Goal: Task Accomplishment & Management: Complete application form

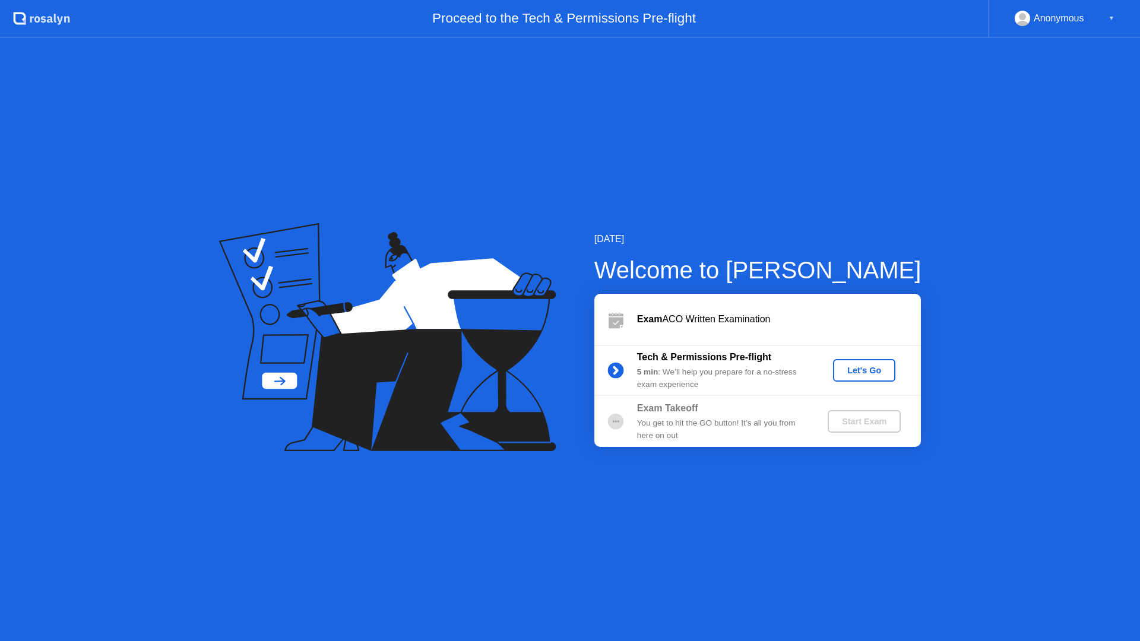
click at [655, 320] on b "Exam" at bounding box center [650, 319] width 26 height 10
click at [863, 369] on div "Let's Go" at bounding box center [864, 371] width 53 height 10
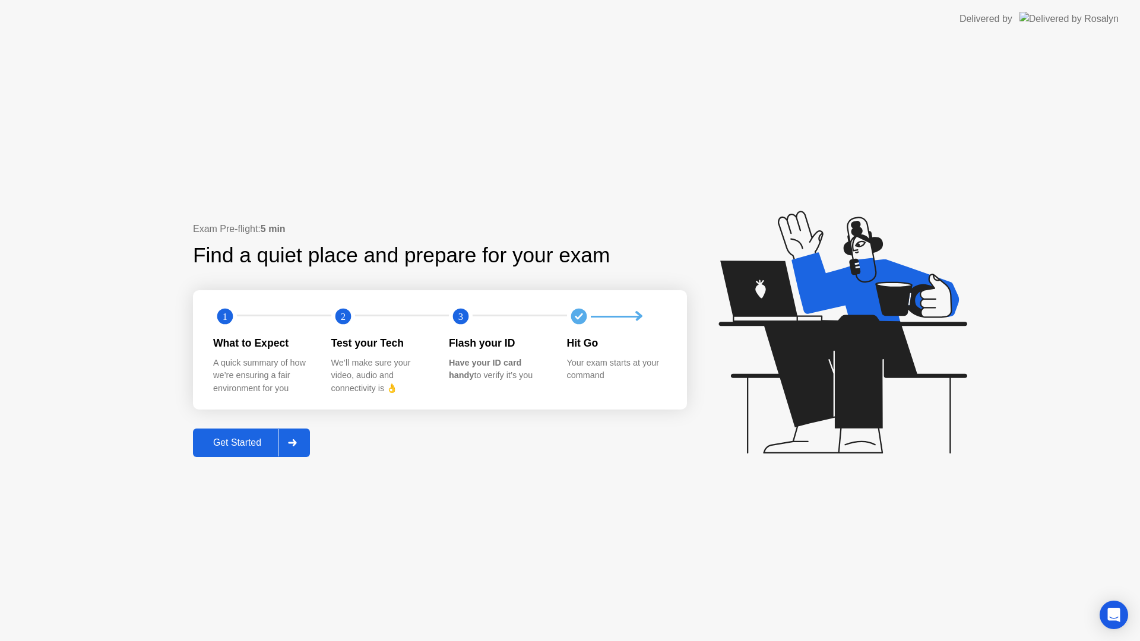
drag, startPoint x: 222, startPoint y: 324, endPoint x: 345, endPoint y: 330, distance: 123.1
click at [225, 324] on circle at bounding box center [225, 317] width 16 height 16
click at [371, 331] on div "1 2 3 What to Expect A quick summary of how we’re ensuring a fair environment f…" at bounding box center [440, 349] width 494 height 119
click at [270, 446] on div "Get Started" at bounding box center [237, 443] width 81 height 11
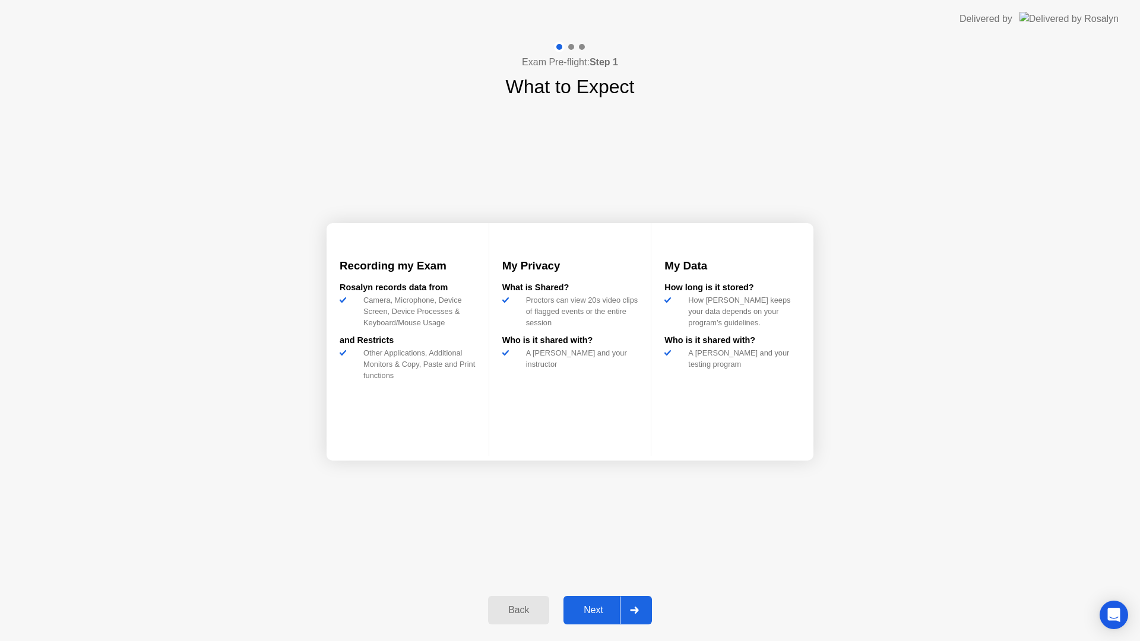
click at [589, 609] on div "Next" at bounding box center [593, 610] width 53 height 11
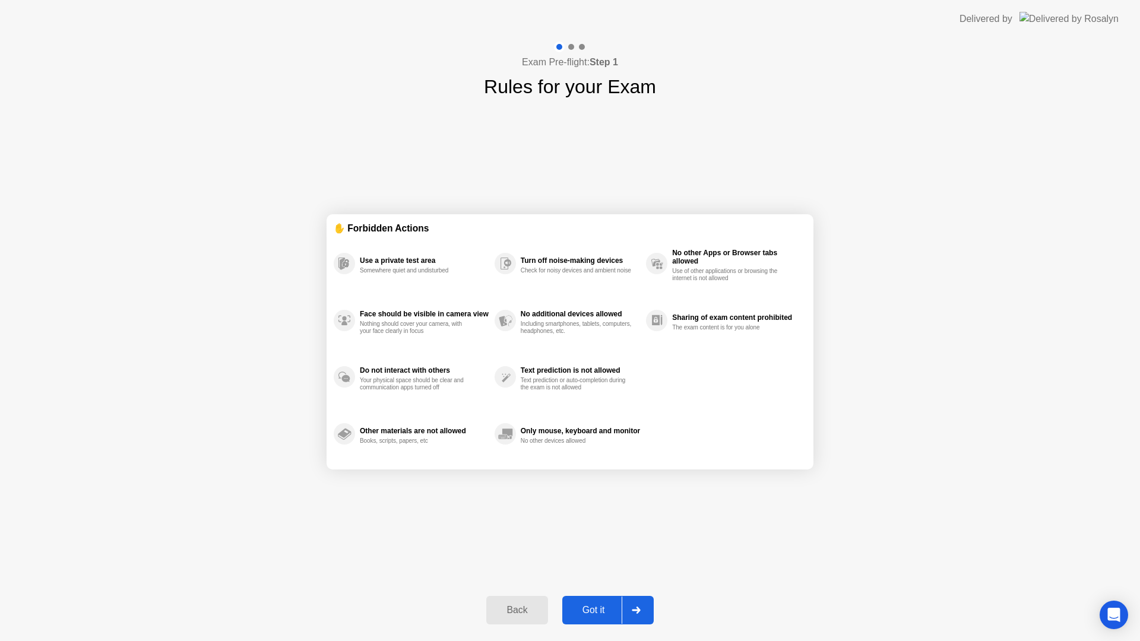
click at [589, 609] on div "Got it" at bounding box center [594, 610] width 56 height 11
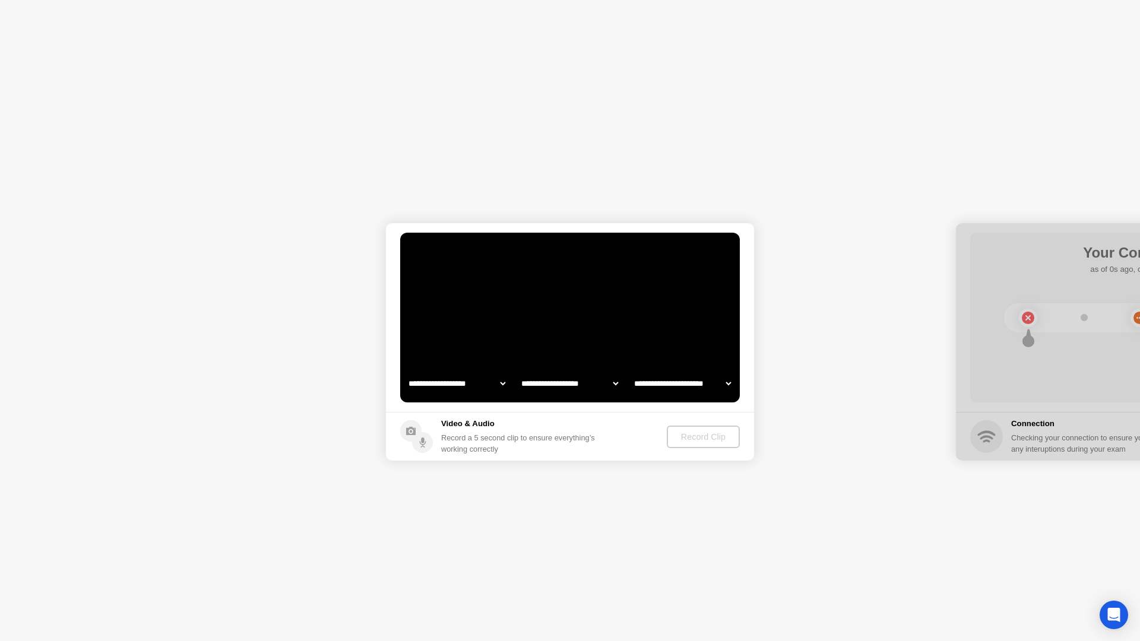
select select "**********"
select select "*******"
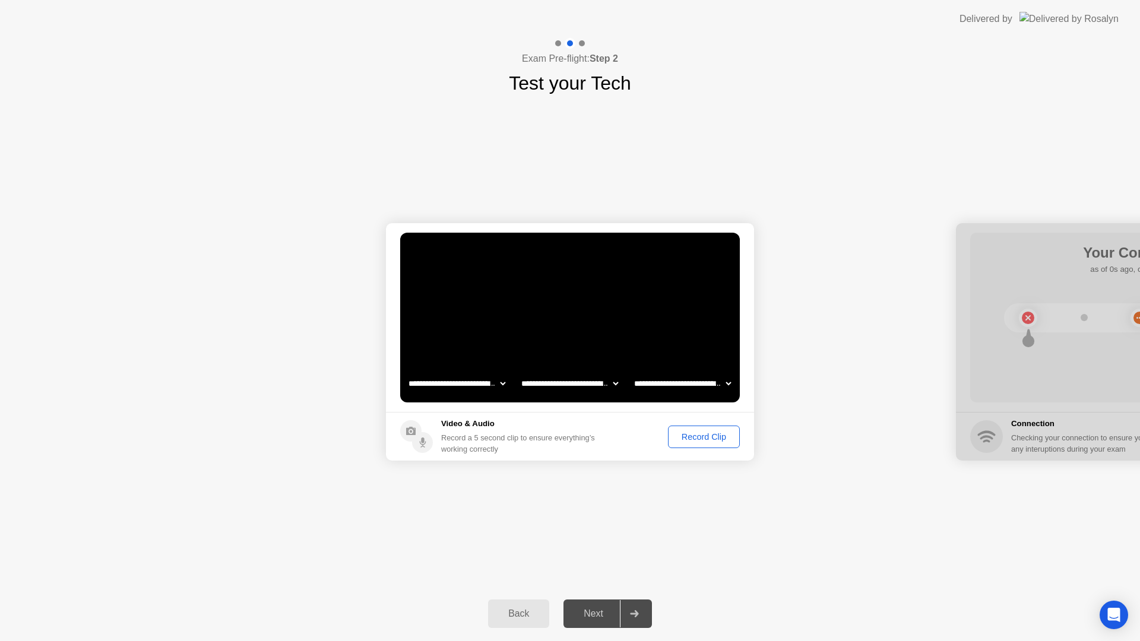
click at [684, 438] on div "Record Clip" at bounding box center [704, 437] width 64 height 10
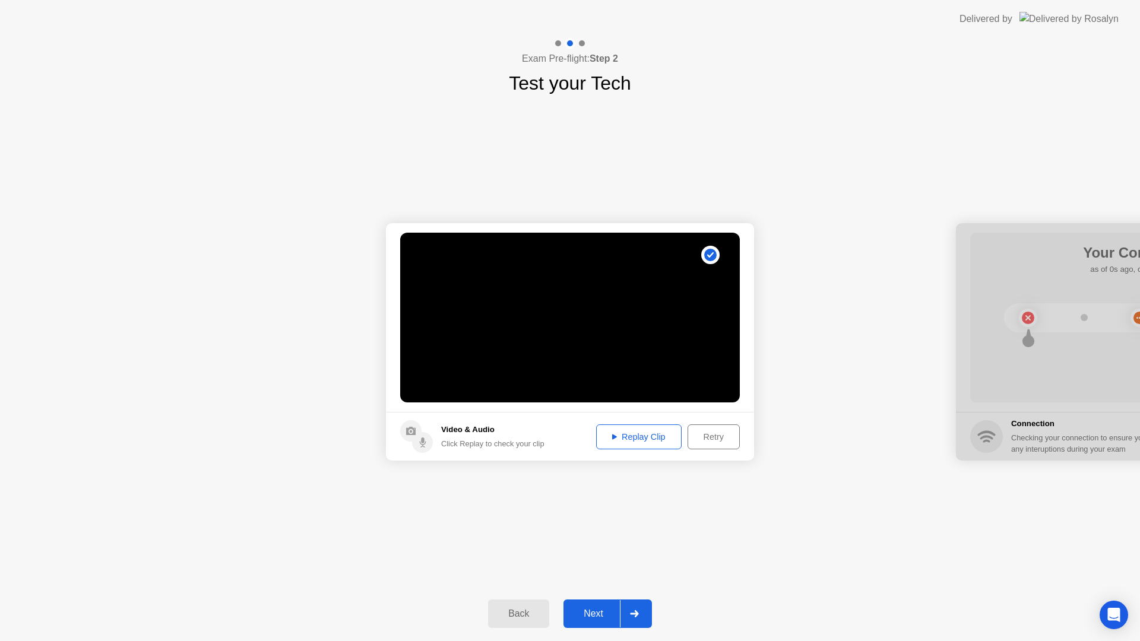
click at [616, 437] on div "Replay Clip" at bounding box center [638, 437] width 77 height 10
click at [600, 616] on div "Next" at bounding box center [593, 614] width 53 height 11
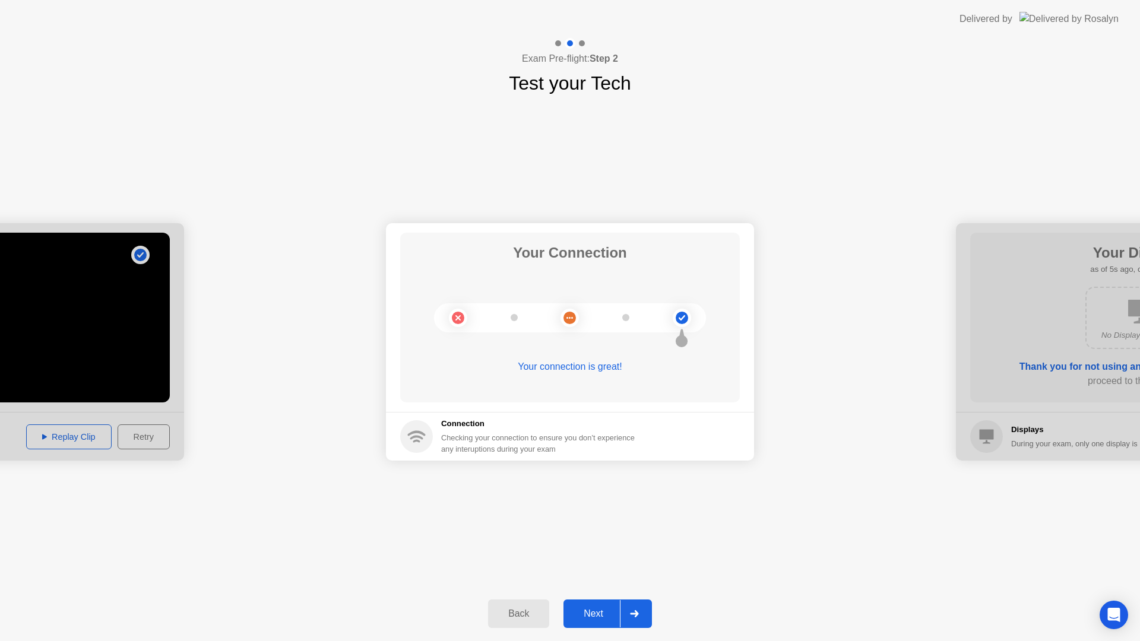
click at [607, 611] on div "Next" at bounding box center [593, 614] width 53 height 11
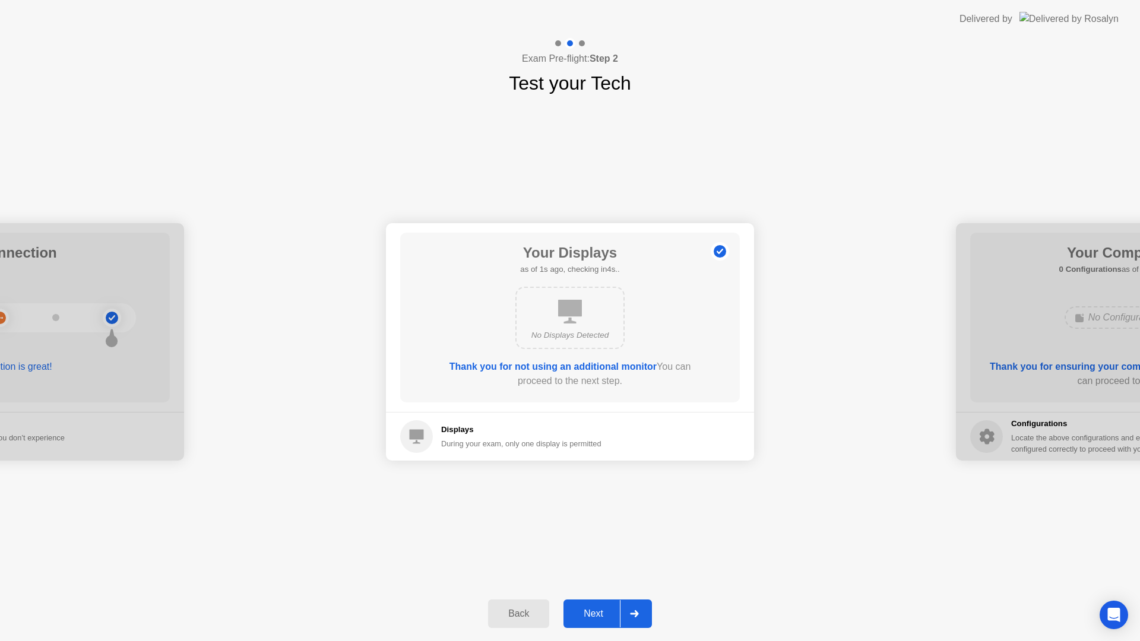
click at [592, 609] on div "Next" at bounding box center [593, 614] width 53 height 11
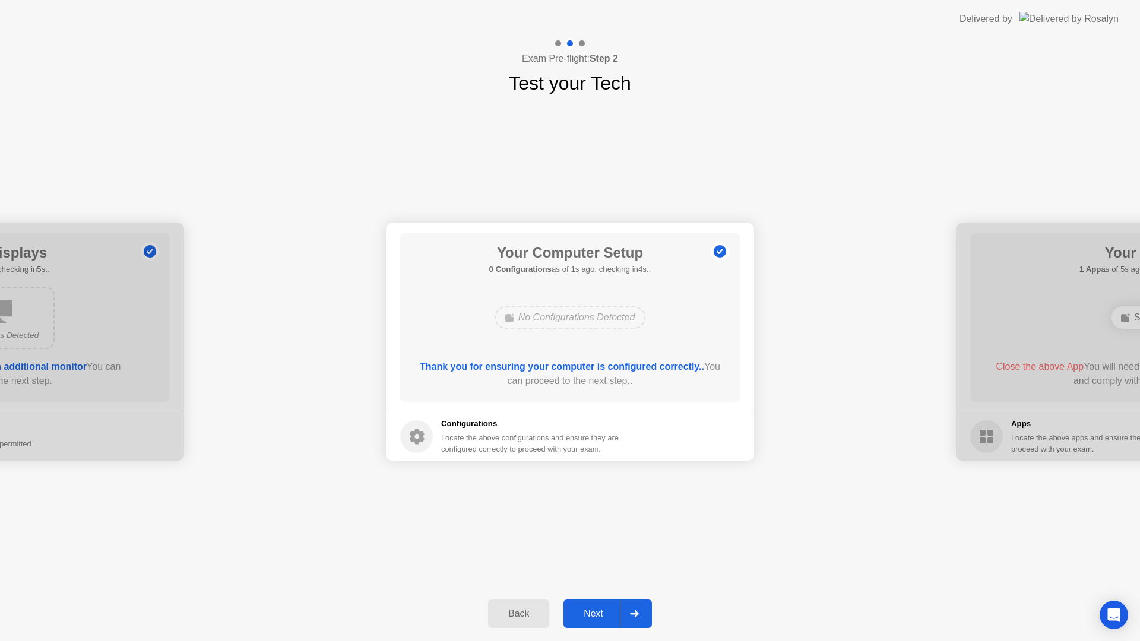
click at [592, 609] on div "Next" at bounding box center [593, 614] width 53 height 11
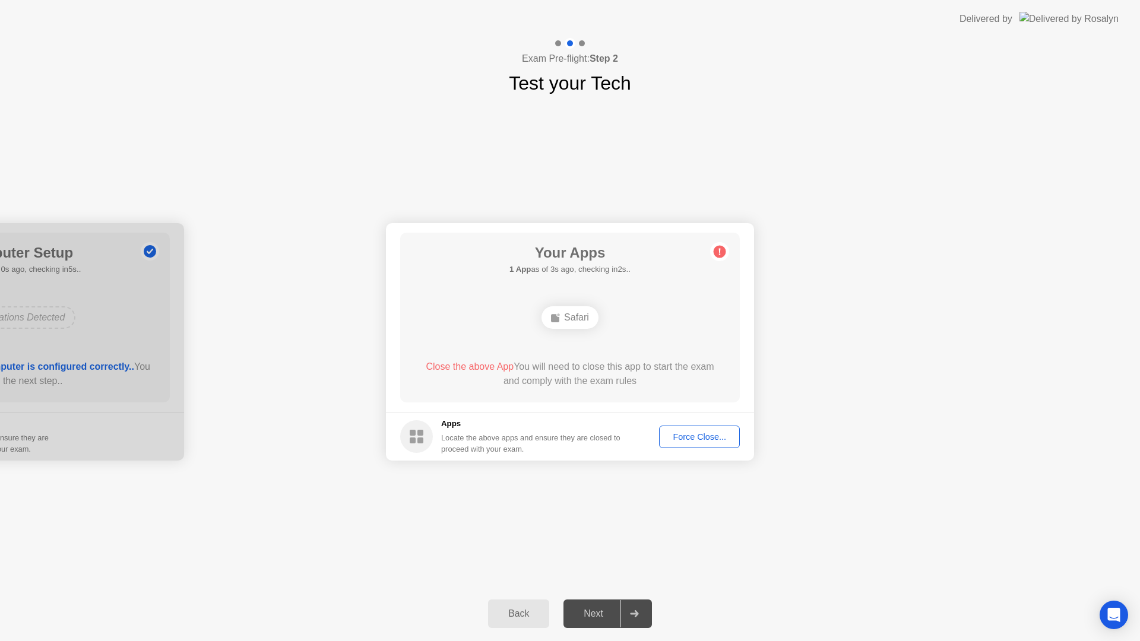
click at [688, 436] on div "Force Close..." at bounding box center [699, 437] width 72 height 10
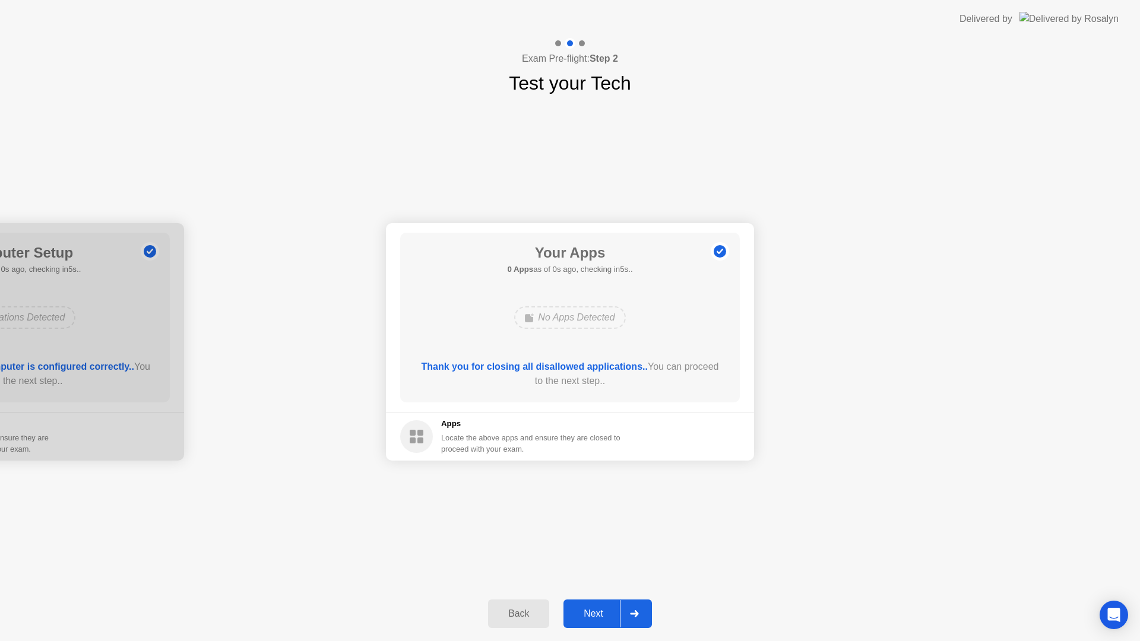
click at [589, 618] on div "Next" at bounding box center [593, 614] width 53 height 11
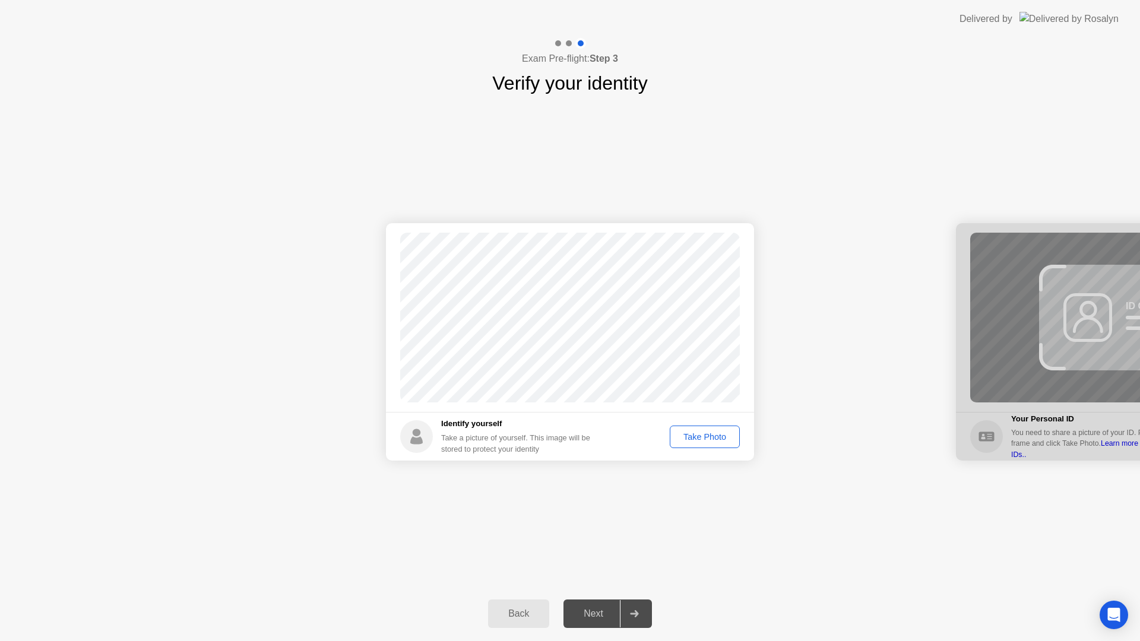
click at [696, 438] on div "Take Photo" at bounding box center [705, 437] width 62 height 10
click at [699, 434] on div "Retake" at bounding box center [713, 437] width 46 height 10
click at [700, 436] on div "Take Photo" at bounding box center [705, 437] width 62 height 10
click at [596, 609] on div "Next" at bounding box center [593, 614] width 53 height 11
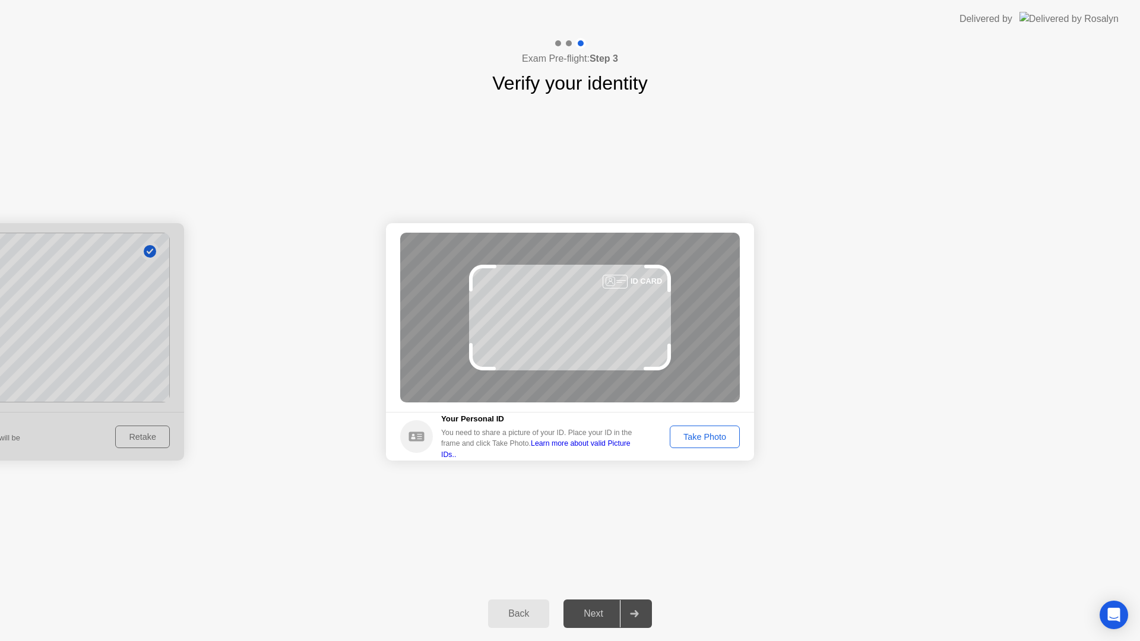
click at [691, 440] on div "Take Photo" at bounding box center [705, 437] width 62 height 10
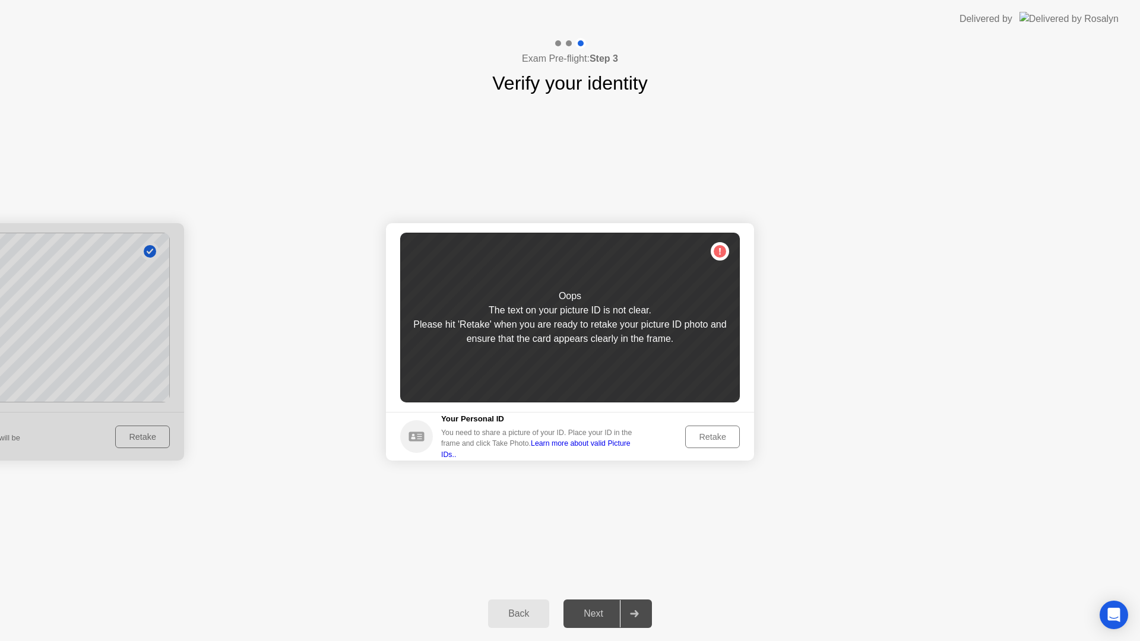
click at [710, 439] on div "Retake" at bounding box center [713, 437] width 46 height 10
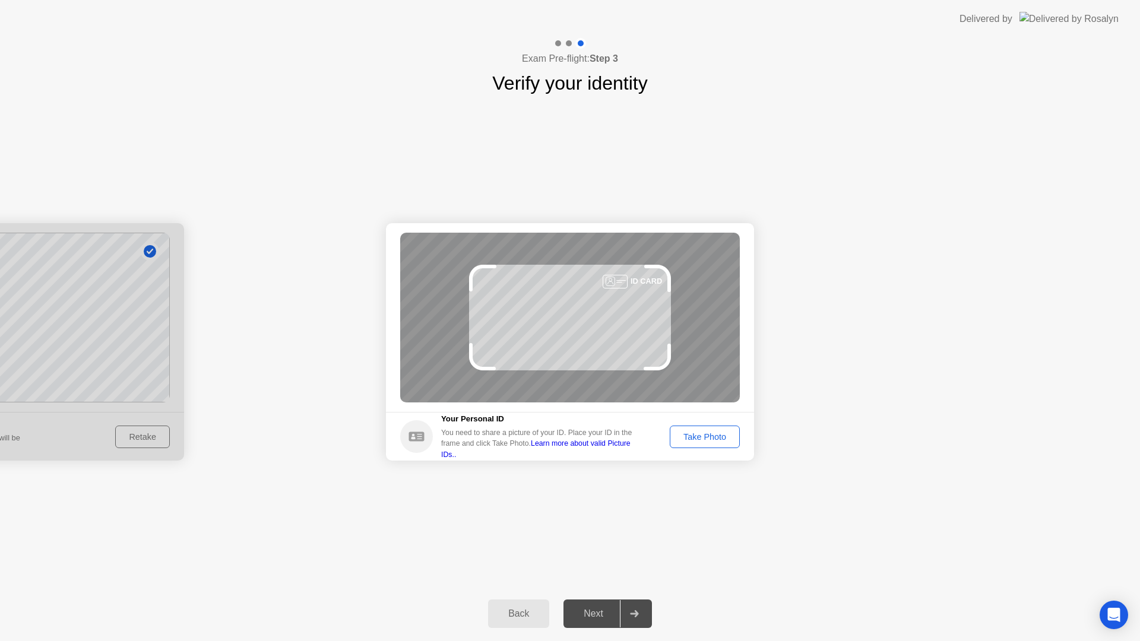
click at [708, 434] on div "Take Photo" at bounding box center [705, 437] width 62 height 10
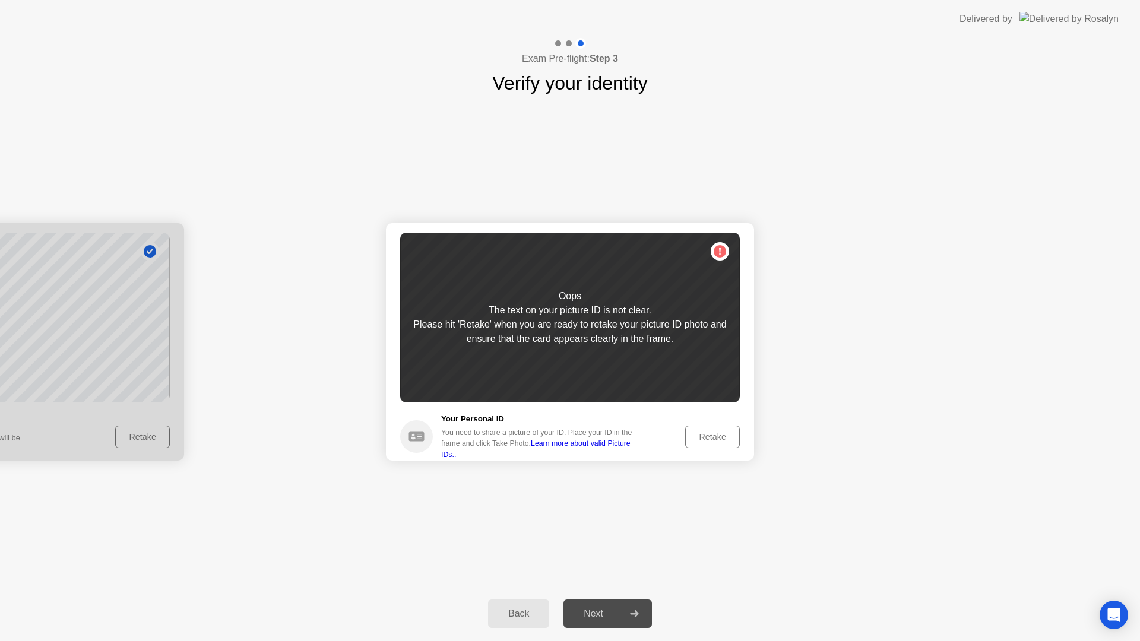
click at [714, 437] on div "Retake" at bounding box center [713, 437] width 46 height 10
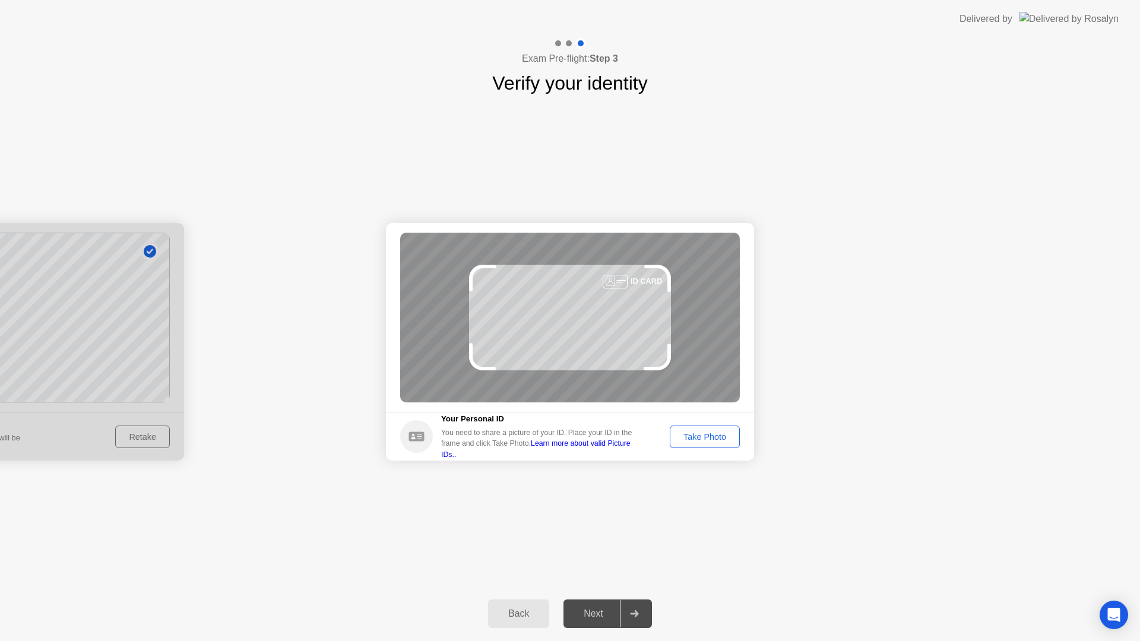
click at [704, 432] on div "Take Photo" at bounding box center [705, 437] width 62 height 10
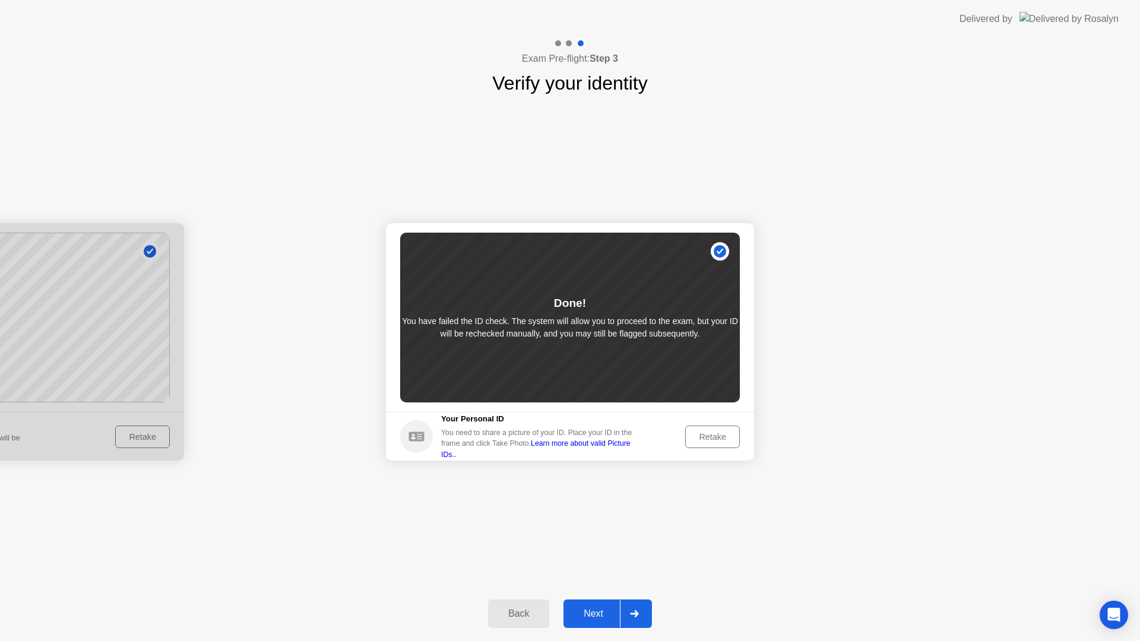
click at [597, 614] on div "Next" at bounding box center [593, 614] width 53 height 11
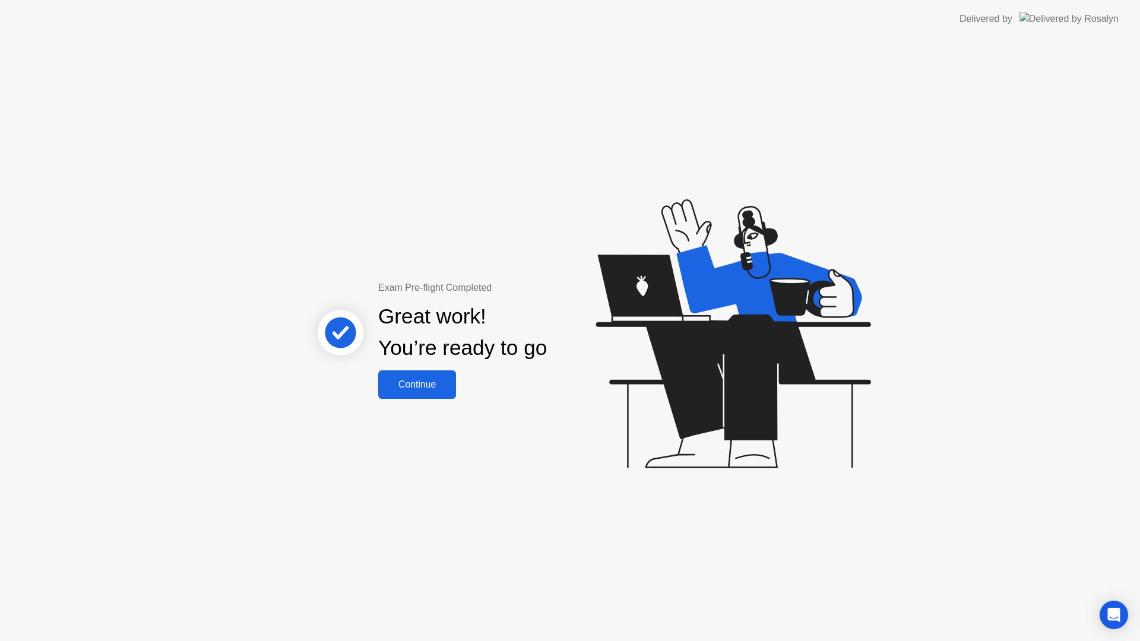
click at [422, 383] on div "Continue" at bounding box center [417, 385] width 71 height 11
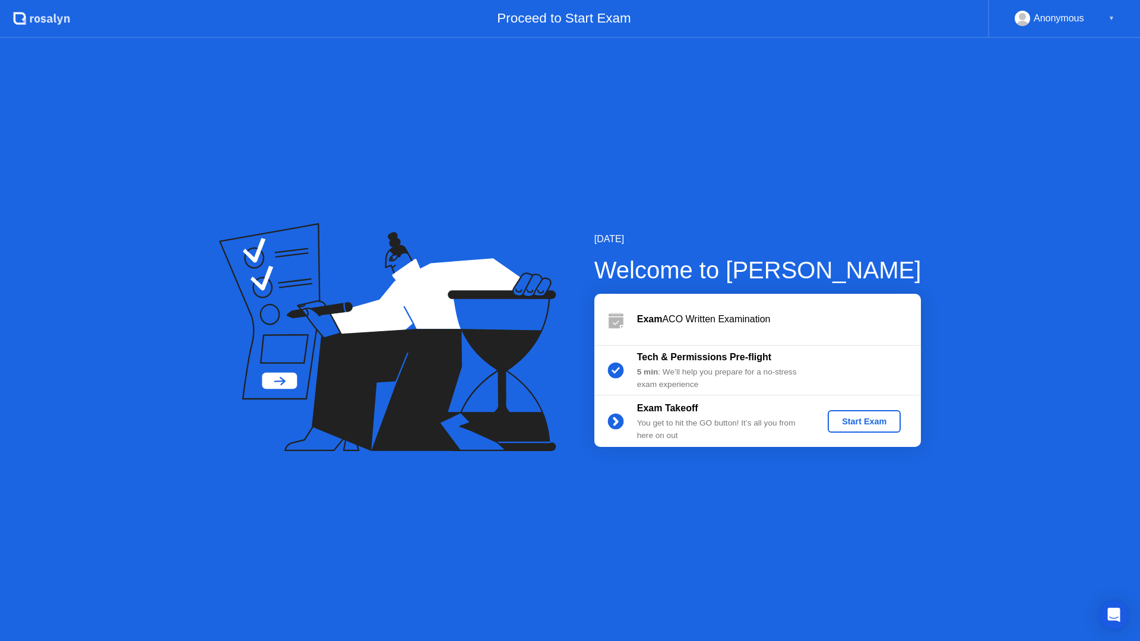
click at [1061, 23] on div "Anonymous" at bounding box center [1059, 18] width 50 height 15
click at [1114, 20] on div "▼" at bounding box center [1112, 18] width 6 height 15
click at [1033, 16] on div "Anonymous" at bounding box center [1049, 18] width 69 height 15
click at [863, 419] on div "Start Exam" at bounding box center [865, 422] width 64 height 10
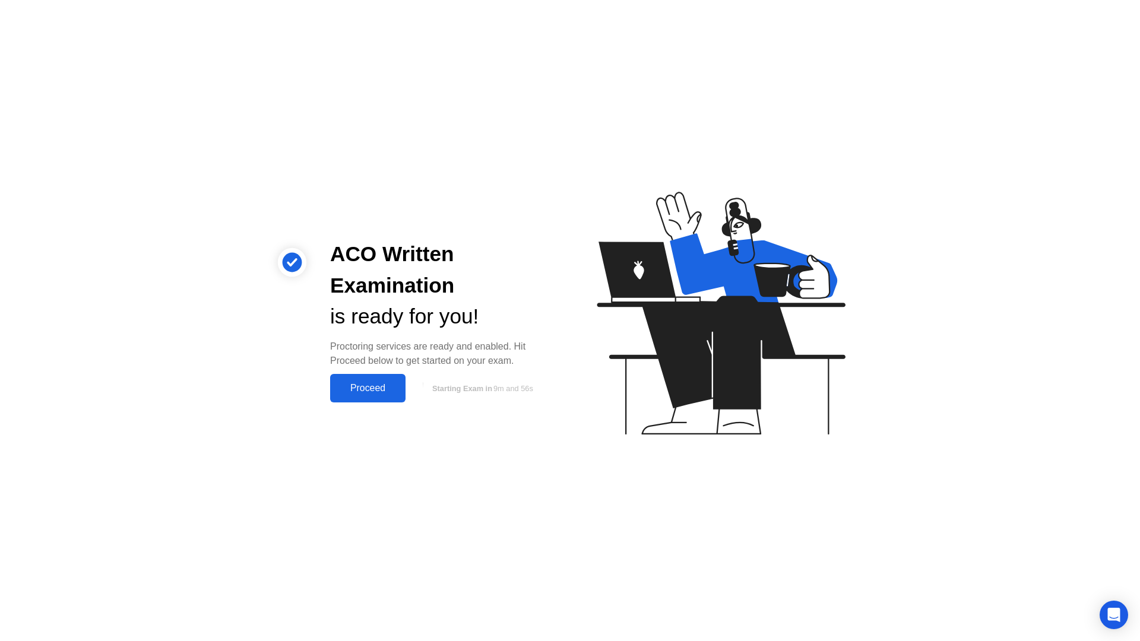
click at [371, 388] on div "Proceed" at bounding box center [368, 388] width 68 height 11
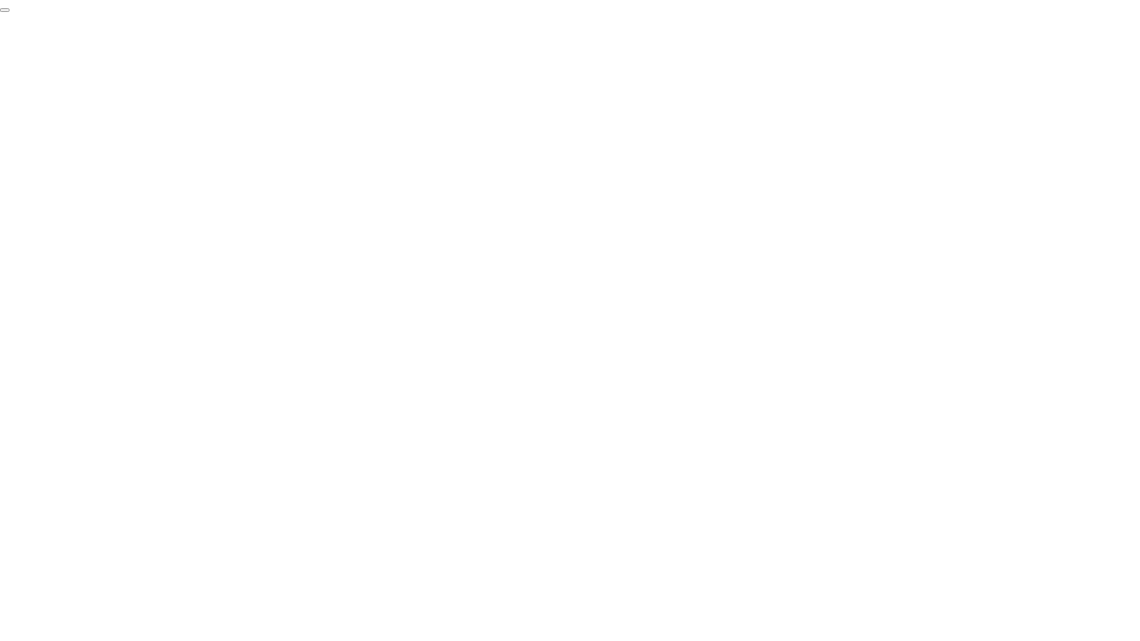
click div "End Proctoring Session"
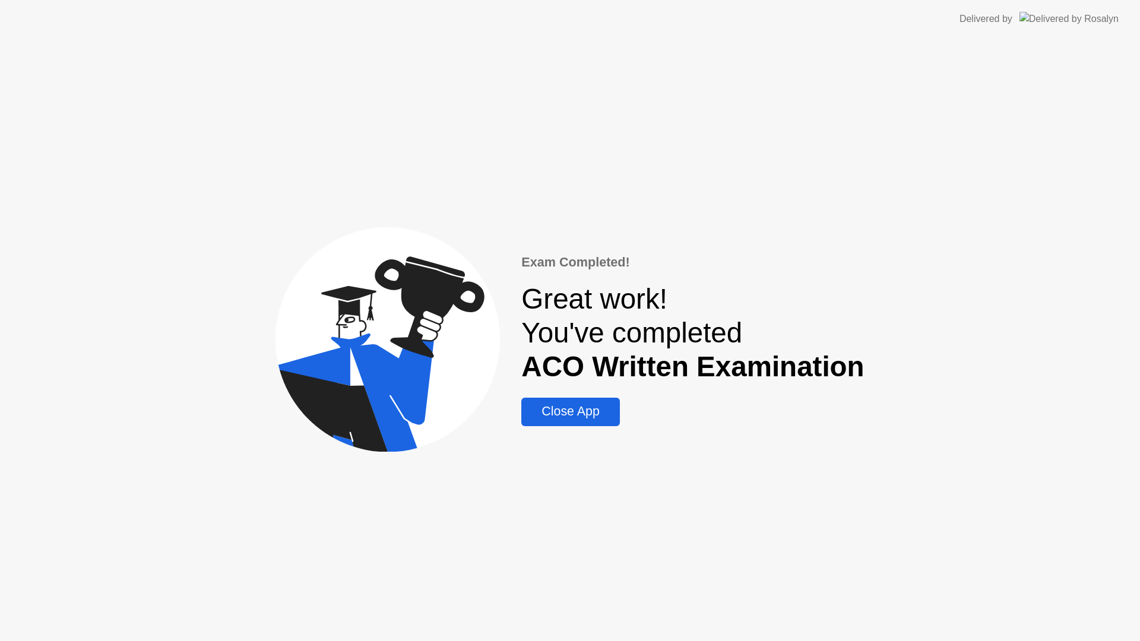
click at [558, 410] on div "Close App" at bounding box center [570, 411] width 91 height 15
